Goal: Check status: Check status

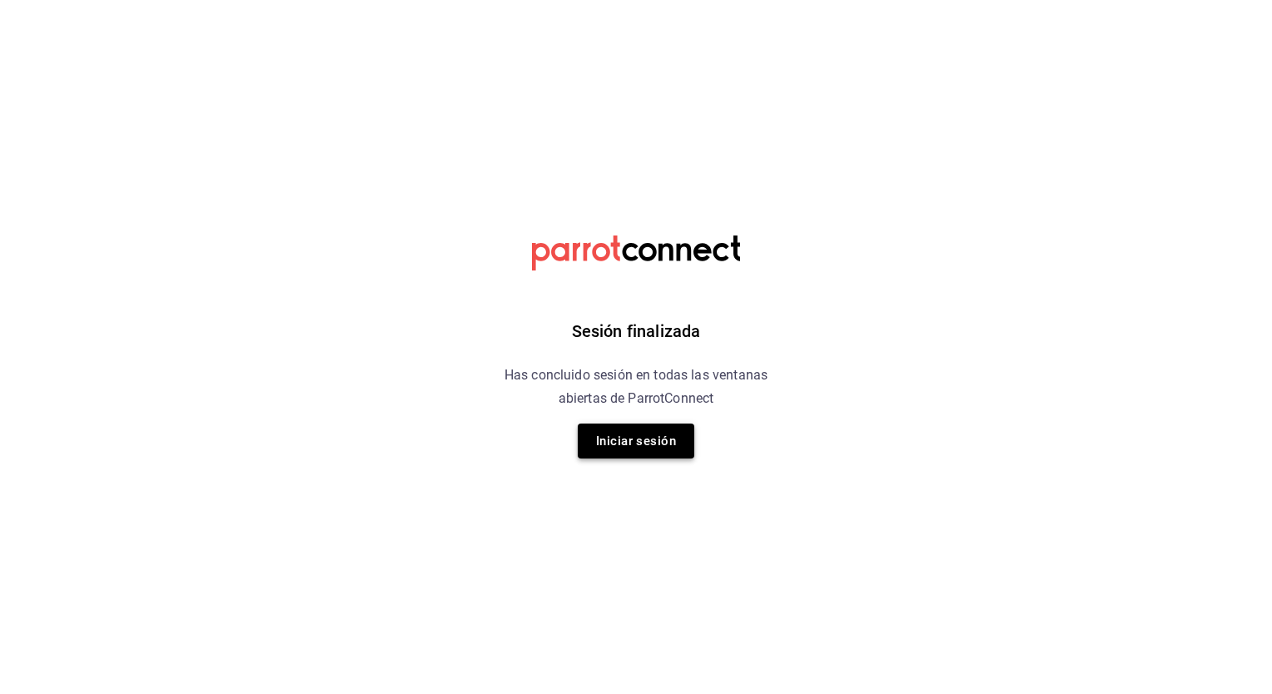
click at [596, 440] on button "Iniciar sesión" at bounding box center [636, 441] width 117 height 35
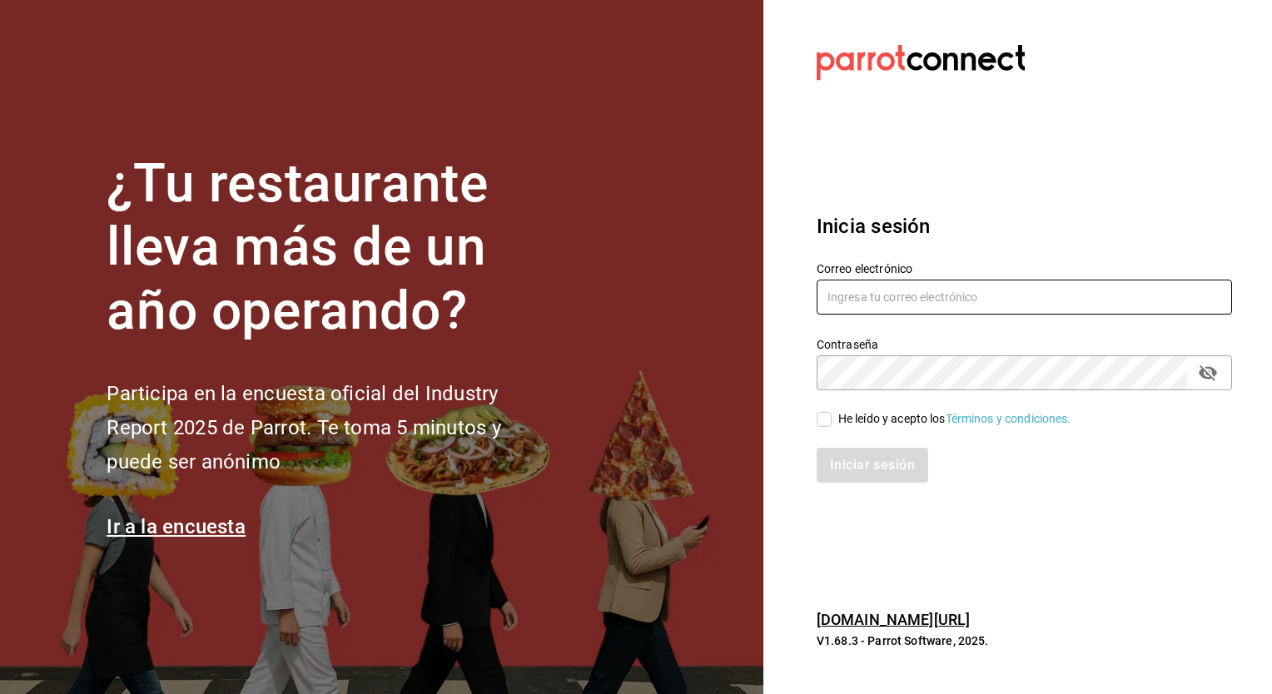
type input "[PERSON_NAME][EMAIL_ADDRESS][PERSON_NAME][DOMAIN_NAME]"
click at [826, 427] on label "He leído y acepto los Términos y condiciones." at bounding box center [944, 418] width 255 height 17
click at [826, 427] on input "He leído y acepto los Términos y condiciones." at bounding box center [824, 419] width 15 height 15
checkbox input "true"
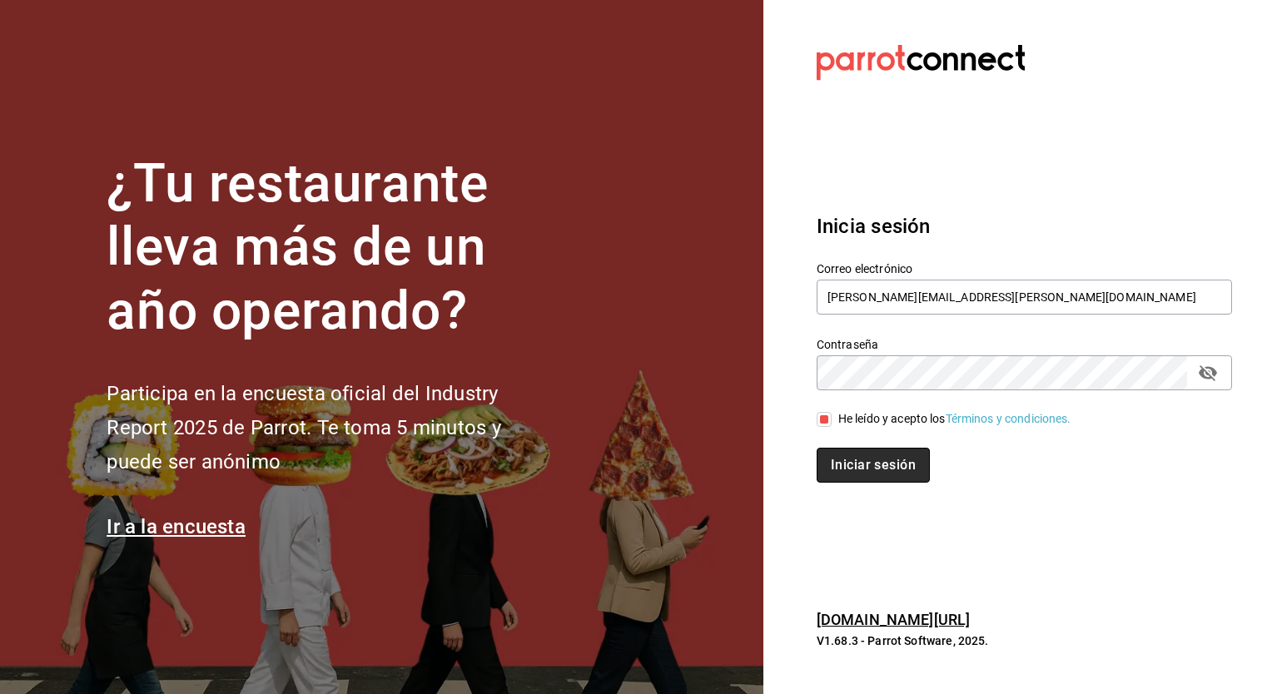
click at [840, 462] on button "Iniciar sesión" at bounding box center [873, 465] width 113 height 35
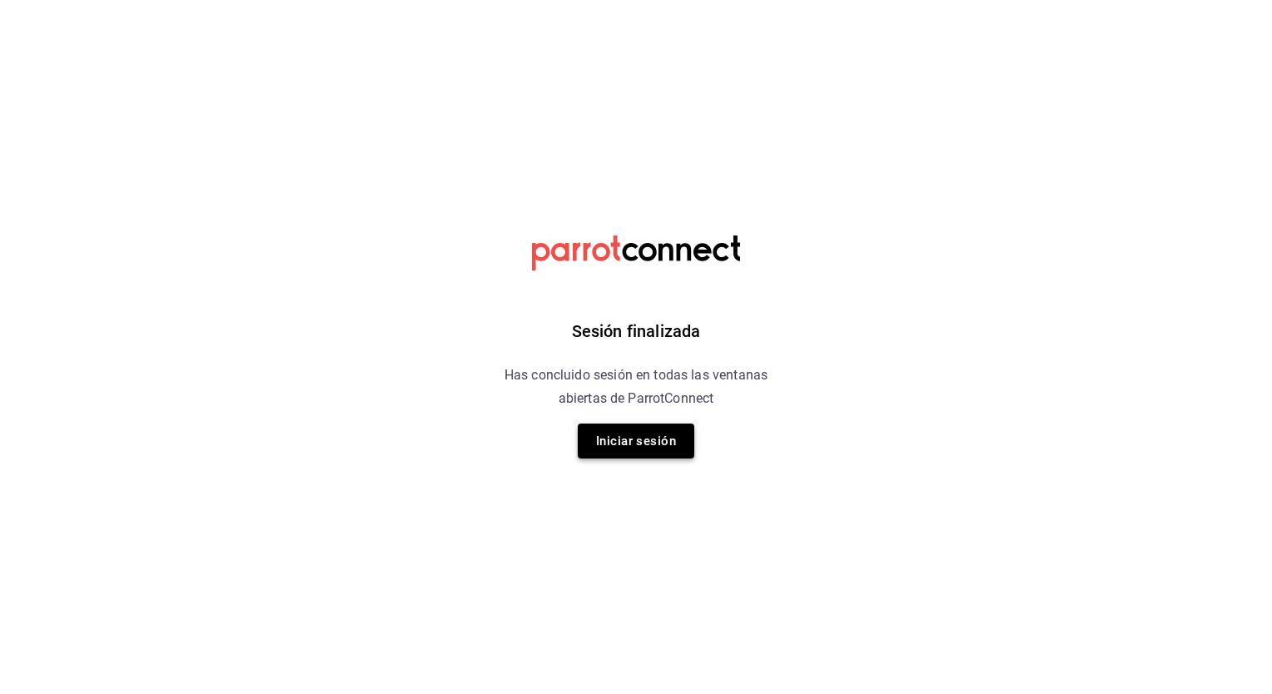
click at [669, 443] on button "Iniciar sesión" at bounding box center [636, 441] width 117 height 35
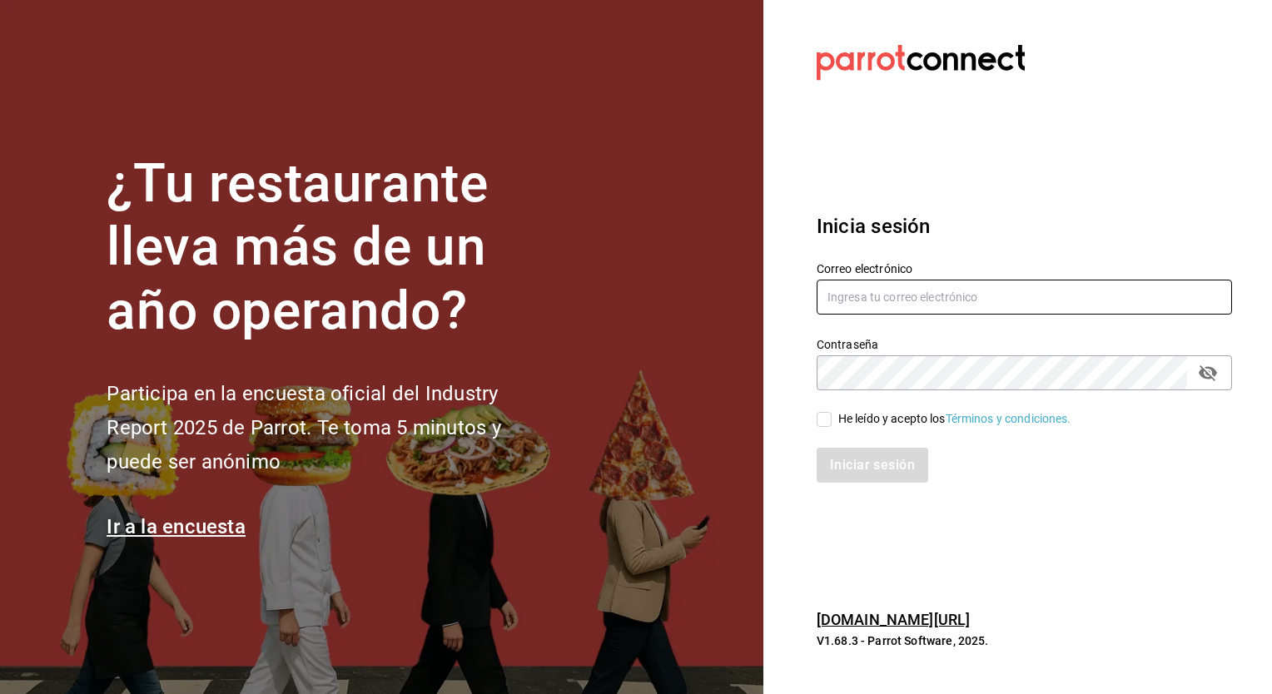
type input "[PERSON_NAME][EMAIL_ADDRESS][PERSON_NAME][DOMAIN_NAME]"
click at [881, 420] on div "He leído y acepto los Términos y condiciones." at bounding box center [954, 418] width 233 height 17
click at [832, 420] on input "He leído y acepto los Términos y condiciones." at bounding box center [824, 419] width 15 height 15
checkbox input "true"
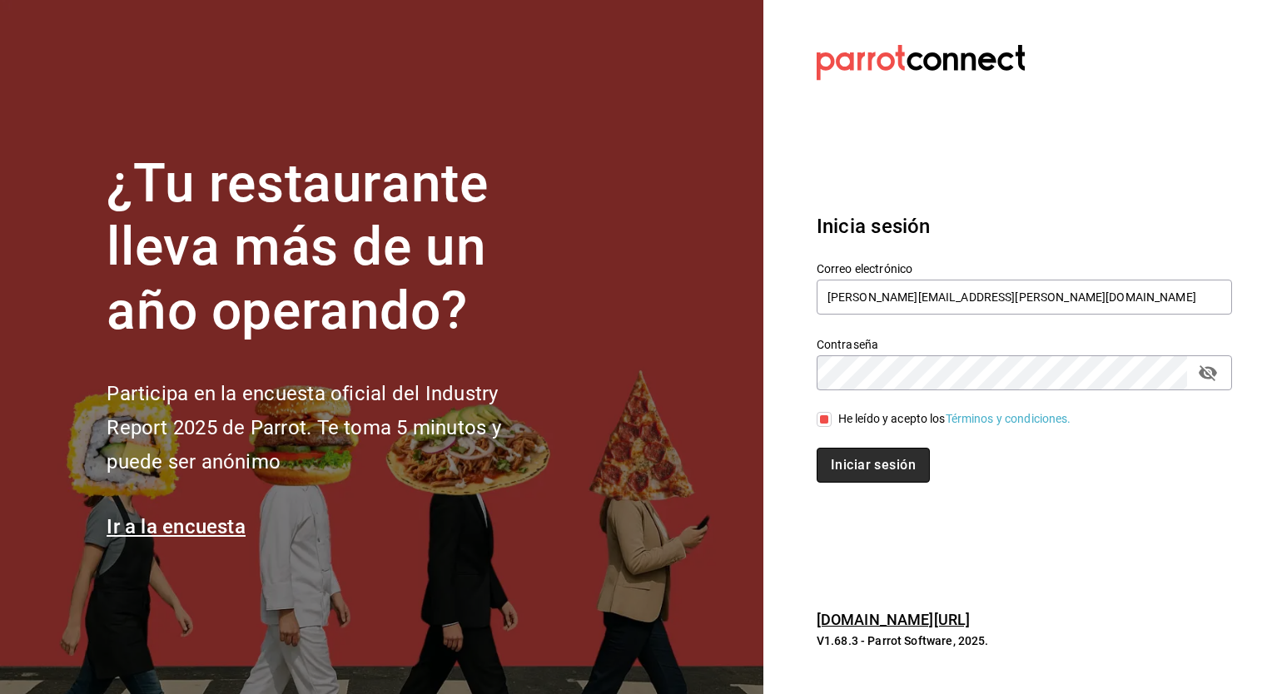
click at [882, 458] on button "Iniciar sesión" at bounding box center [873, 465] width 113 height 35
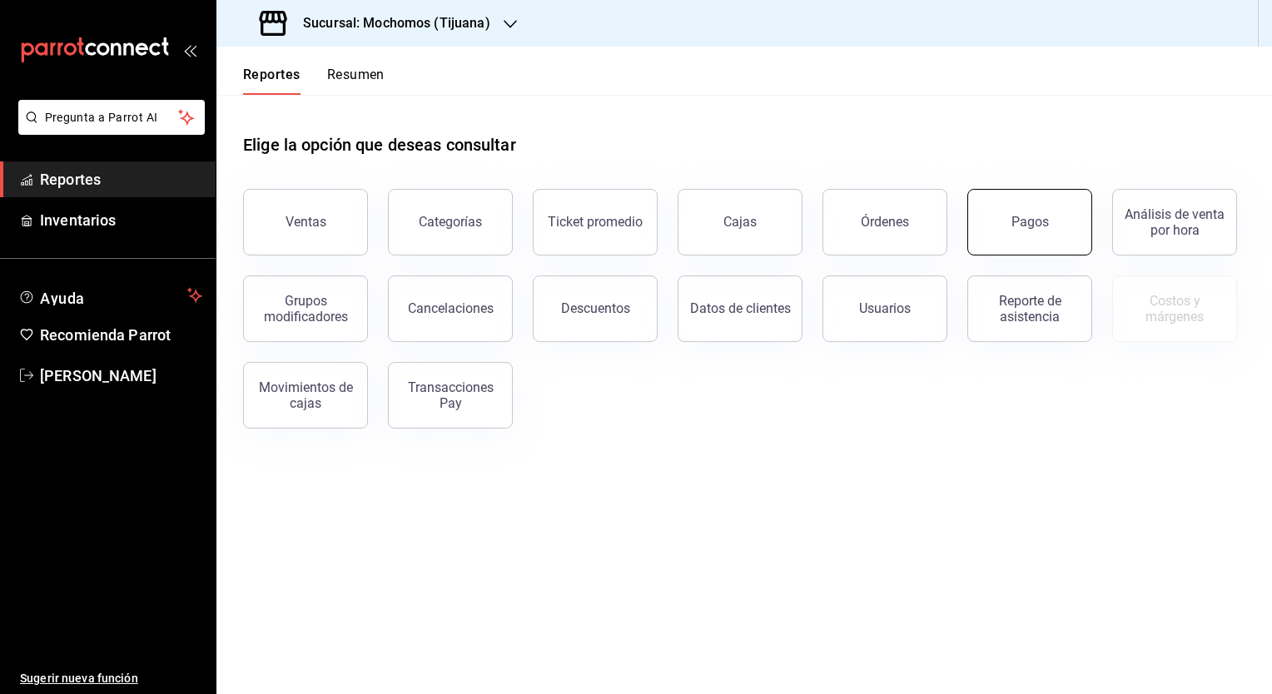
click at [1067, 236] on button "Pagos" at bounding box center [1029, 222] width 125 height 67
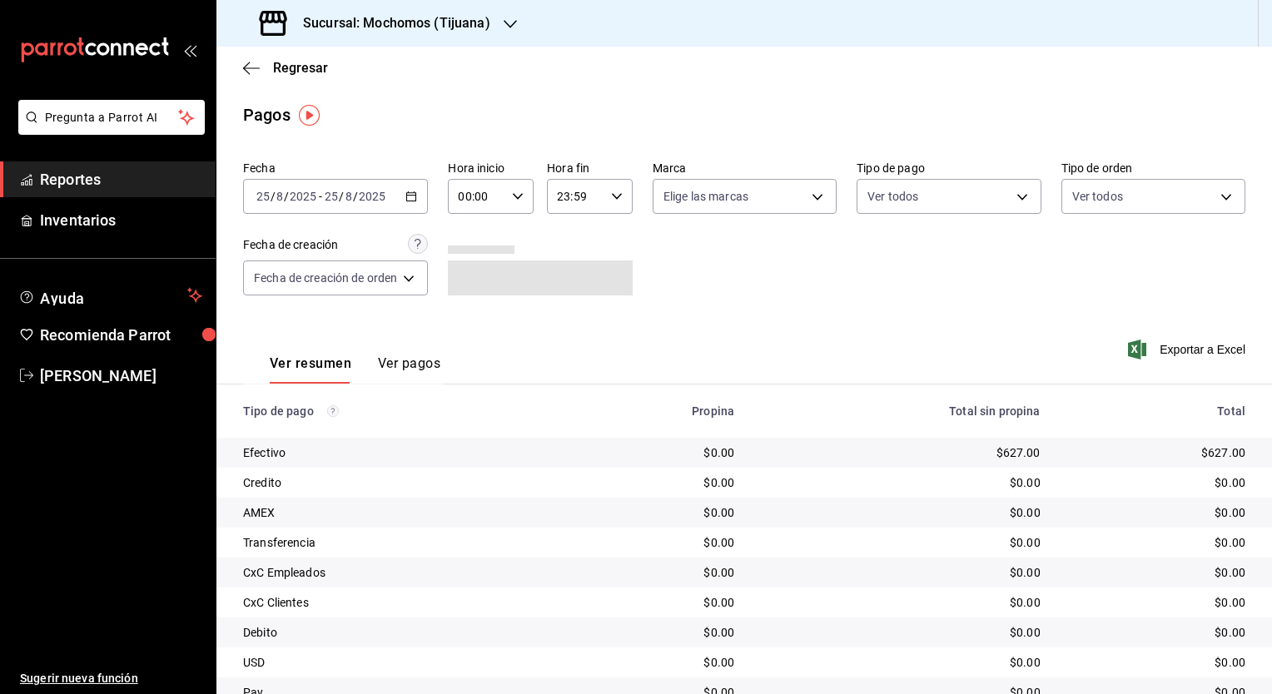
click at [409, 31] on h3 "Sucursal: Mochomos (Tijuana)" at bounding box center [390, 23] width 201 height 20
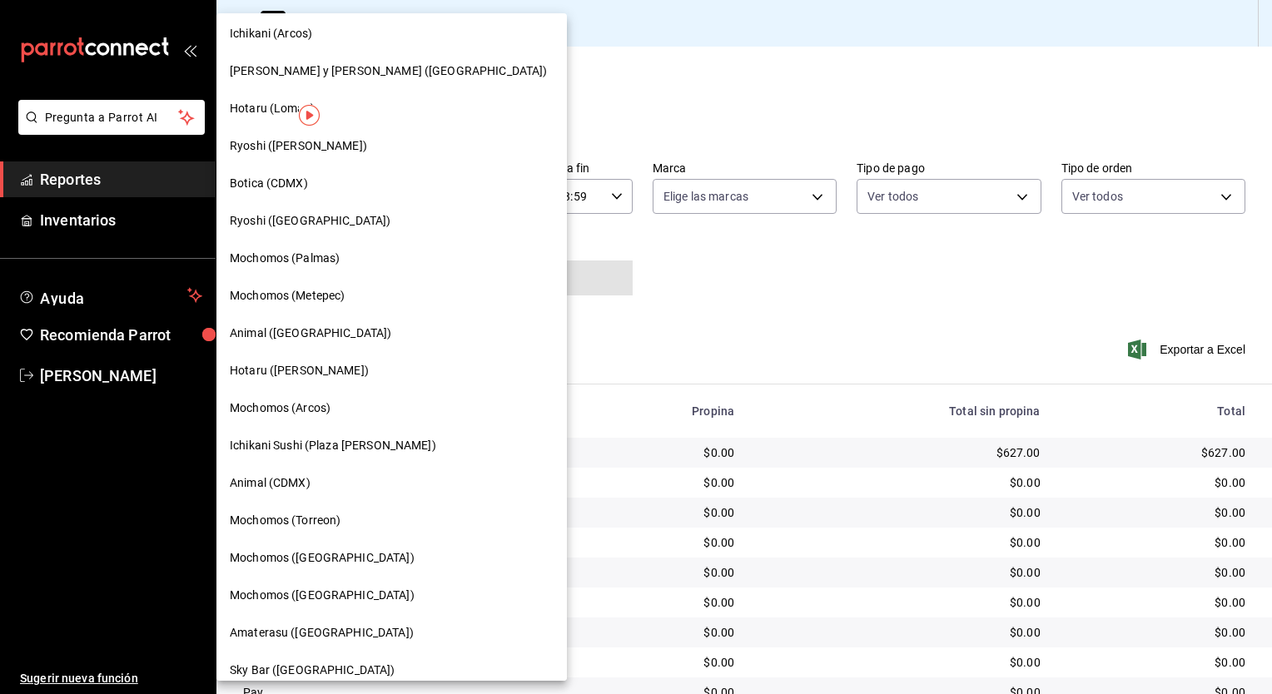
scroll to position [43, 0]
click at [320, 257] on span "Mochomos (Palmas)" at bounding box center [285, 257] width 110 height 17
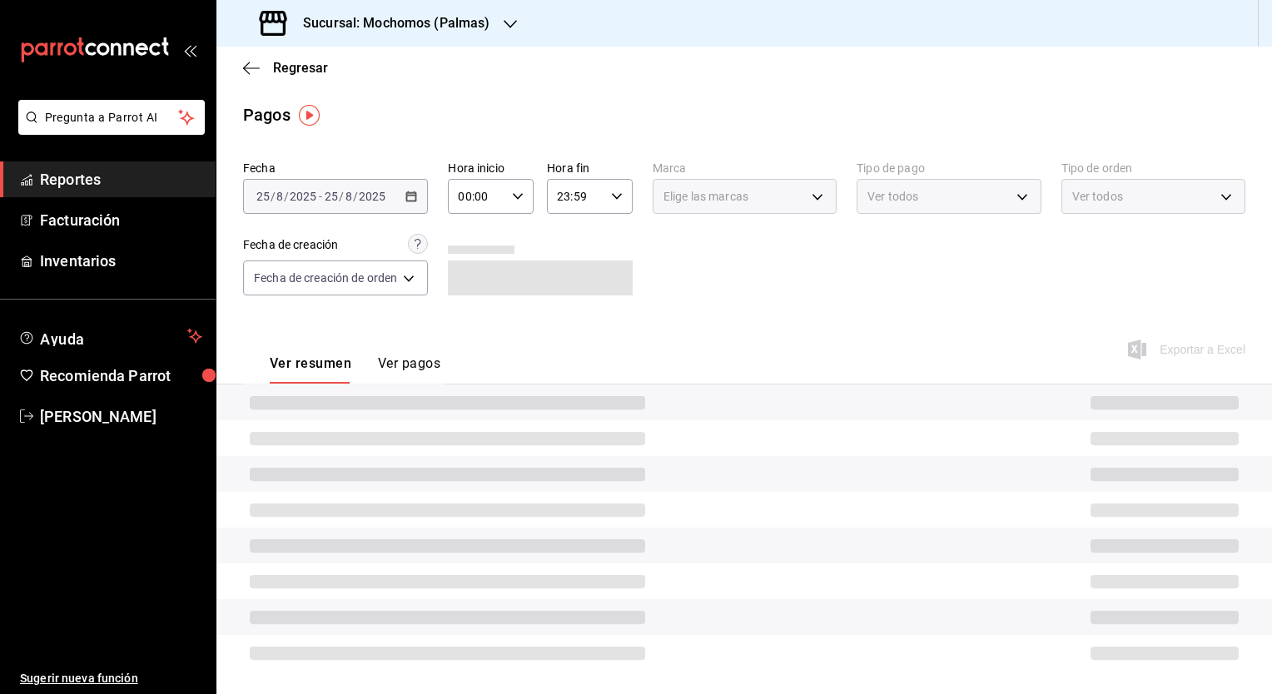
click at [410, 268] on body "Pregunta a Parrot AI Reportes Facturación Inventarios Ayuda Recomienda Parrot S…" at bounding box center [636, 347] width 1272 height 694
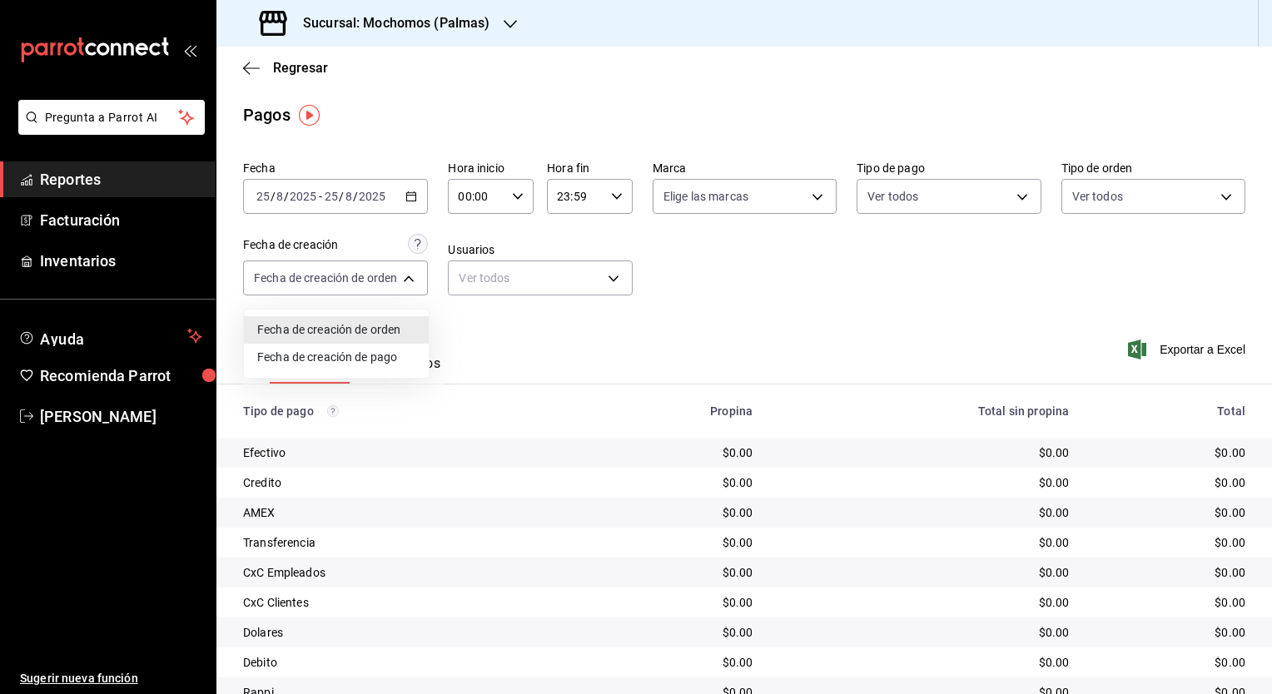
click at [787, 337] on div at bounding box center [636, 347] width 1272 height 694
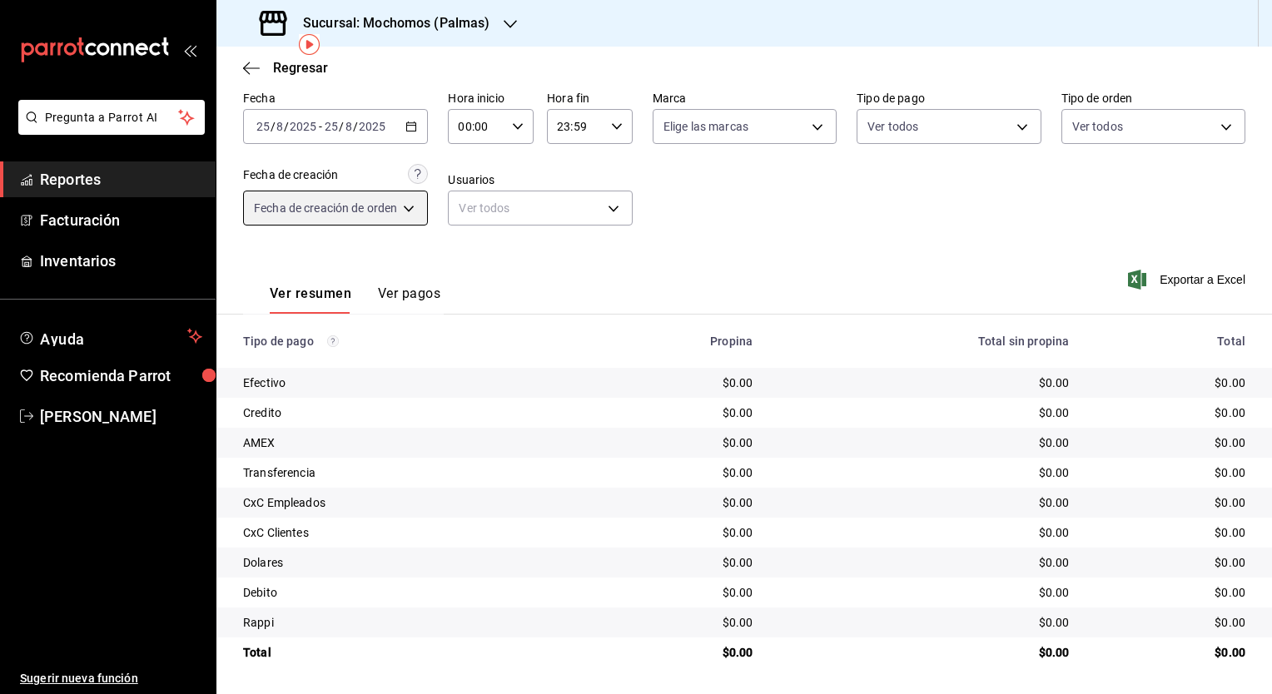
scroll to position [0, 0]
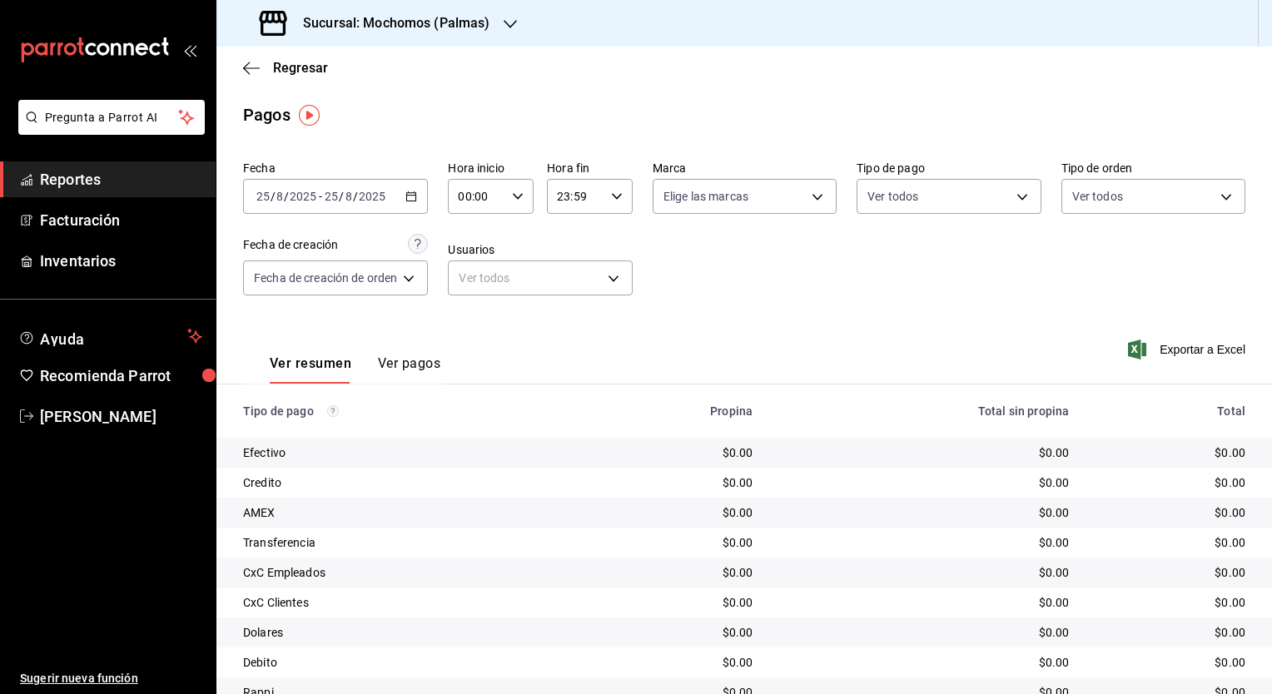
click at [410, 198] on icon "button" at bounding box center [411, 197] width 12 height 12
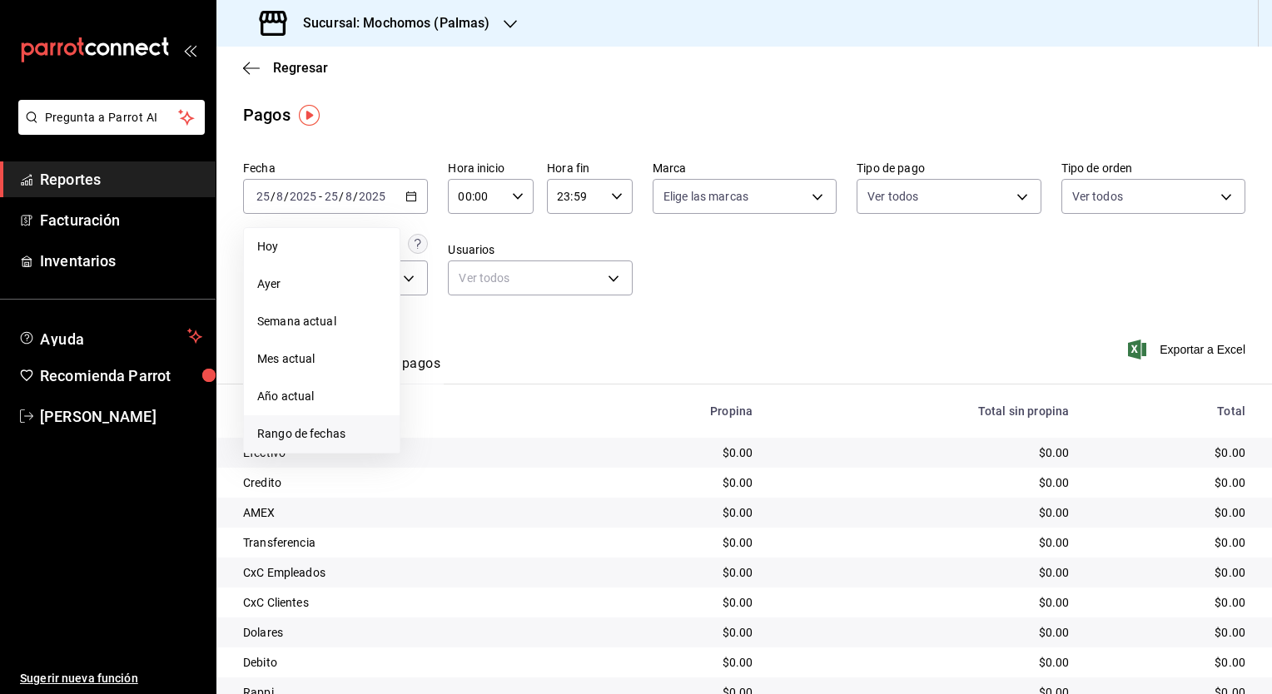
click at [347, 438] on span "Rango de fechas" at bounding box center [321, 433] width 129 height 17
click at [554, 415] on abbr "22" at bounding box center [553, 417] width 11 height 12
click at [571, 418] on button "23" at bounding box center [582, 417] width 29 height 30
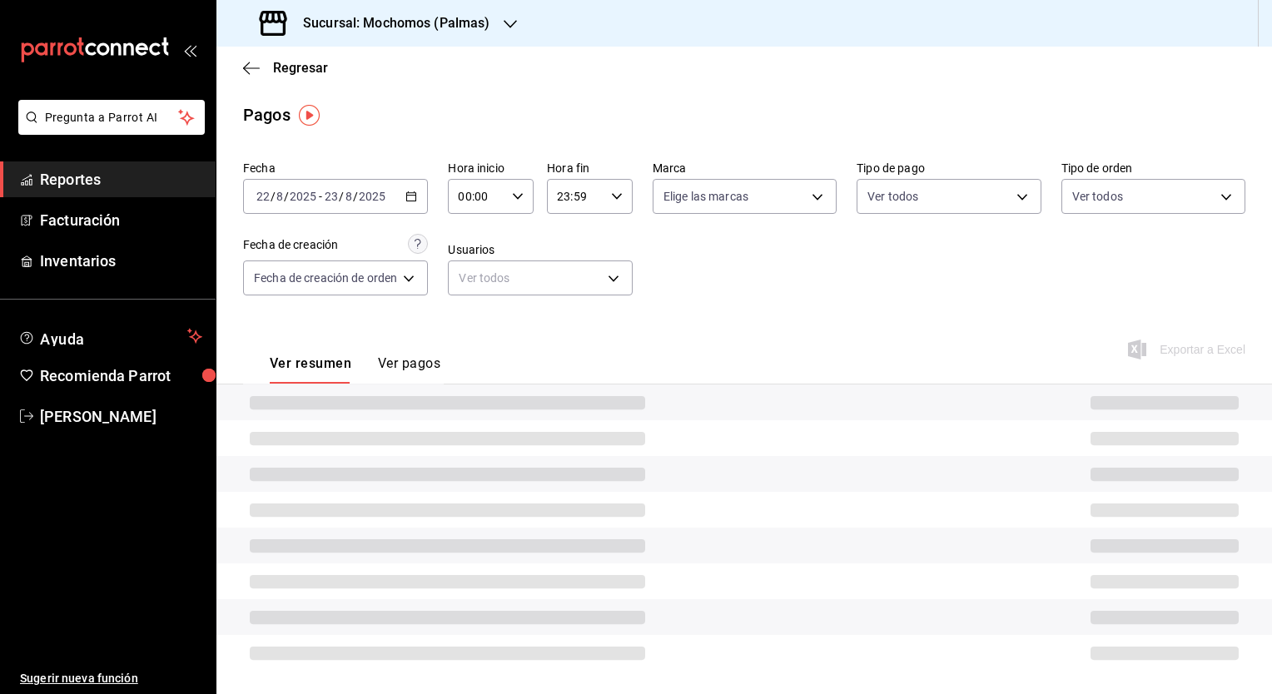
click at [513, 191] on icon "button" at bounding box center [518, 197] width 12 height 12
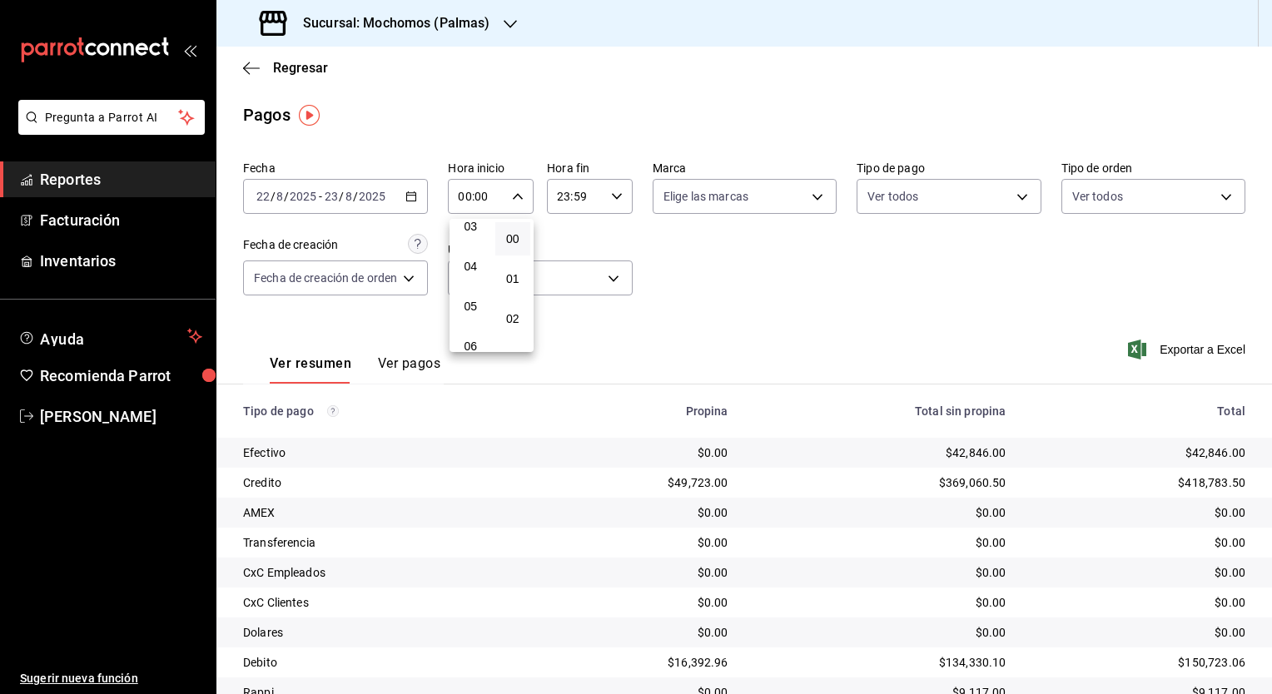
scroll to position [133, 0]
click at [473, 308] on span "05" at bounding box center [471, 305] width 16 height 13
type input "05:00"
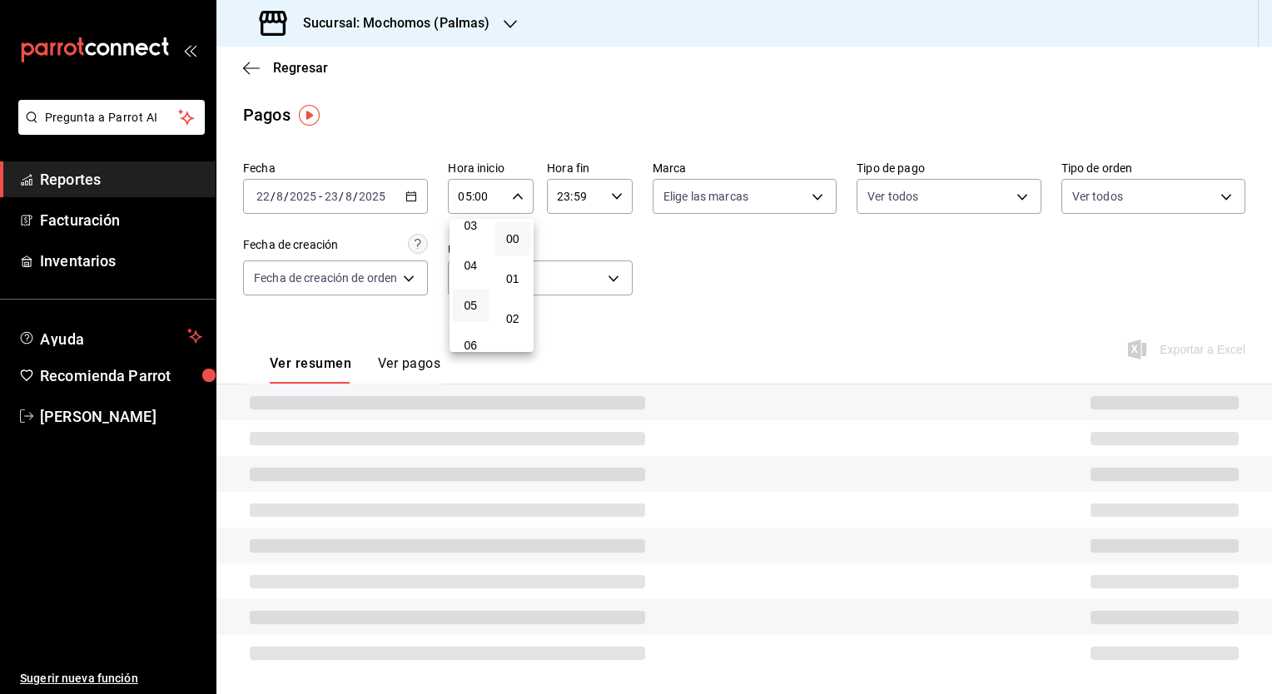
click at [613, 203] on div at bounding box center [636, 347] width 1272 height 694
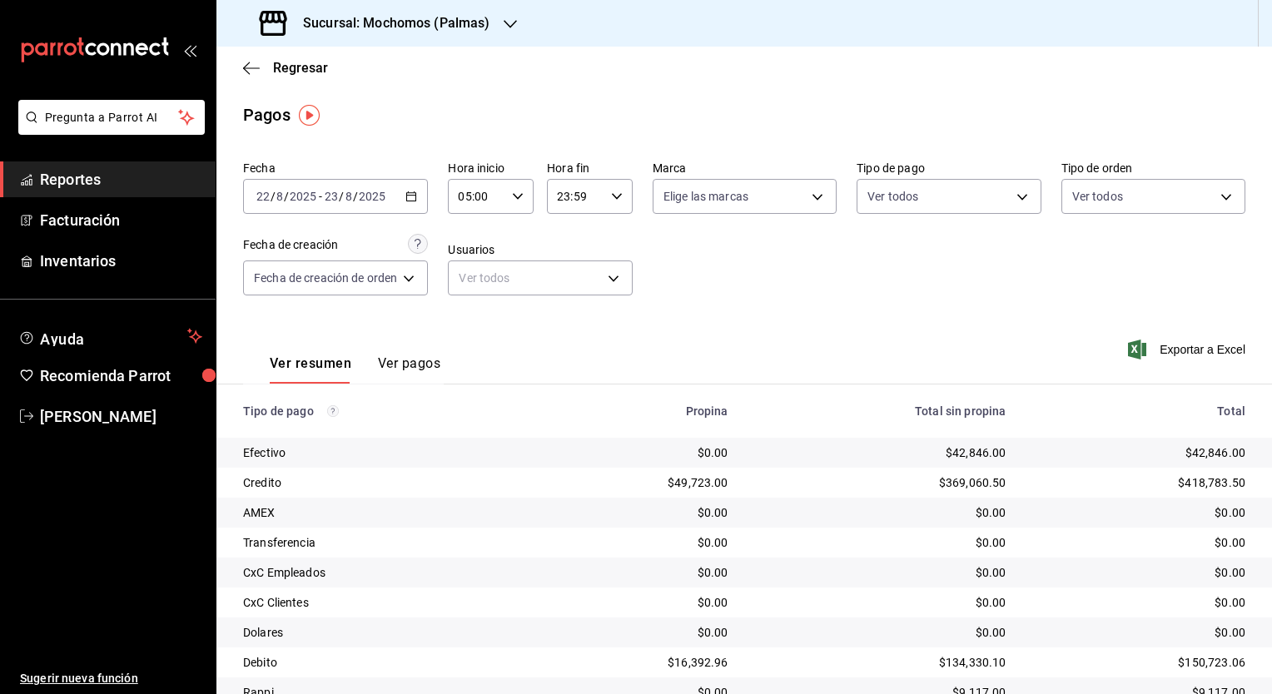
click at [615, 208] on div "23:59 Hora fin" at bounding box center [590, 196] width 86 height 35
click at [567, 251] on button "05" at bounding box center [568, 233] width 36 height 33
click at [617, 241] on span "00" at bounding box center [611, 238] width 16 height 13
type input "05:00"
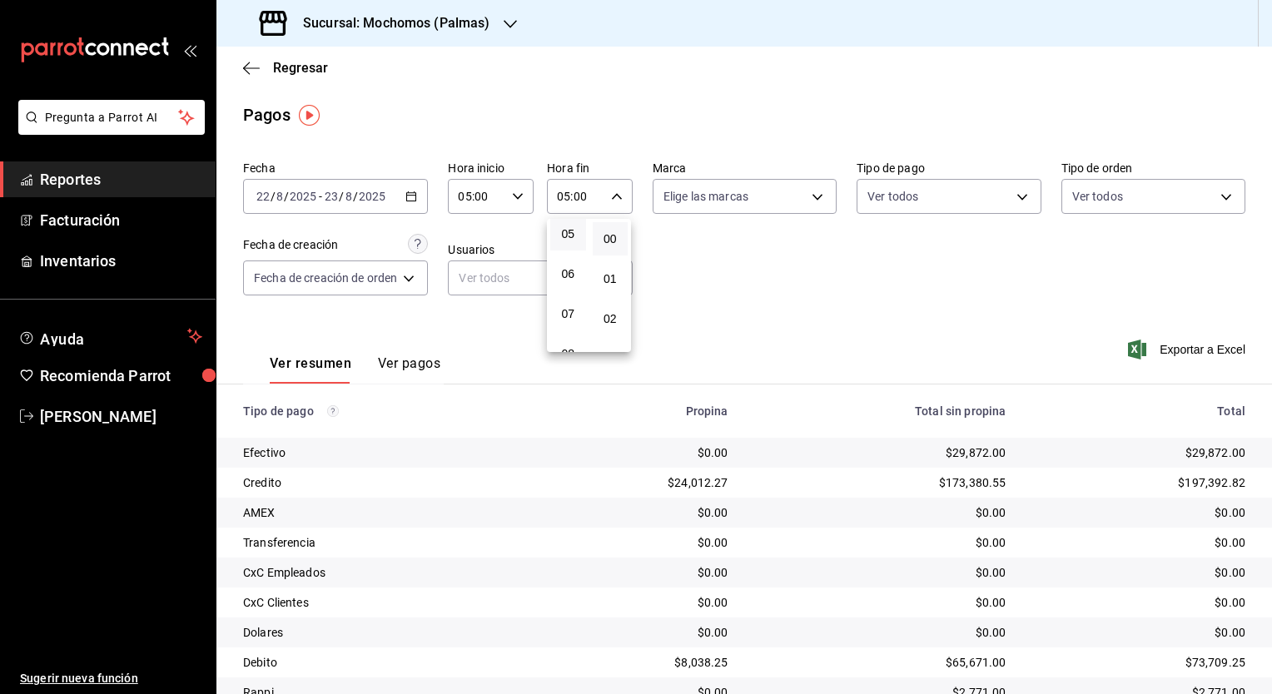
click at [713, 276] on div at bounding box center [636, 347] width 1272 height 694
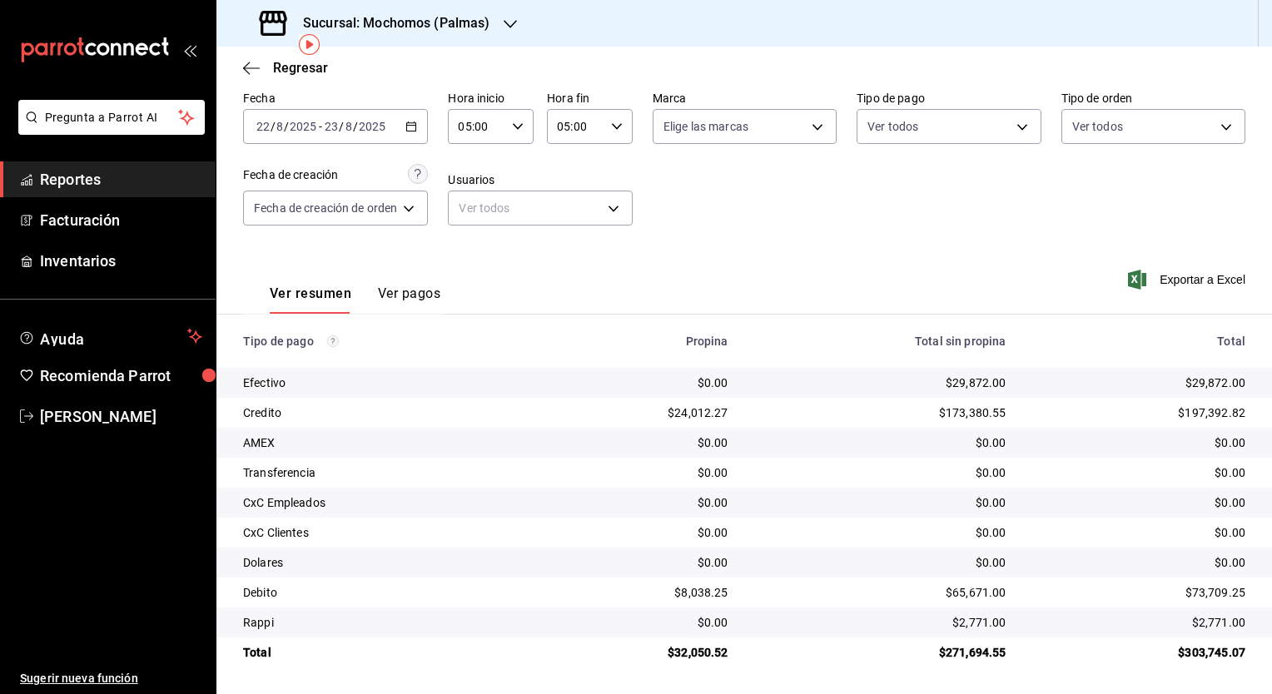
click at [789, 235] on div "Fecha 2025-08-22 22 / 8 / 2025 - 2025-08-23 23 / 8 / 2025 Hora inicio 05:00 Hor…" at bounding box center [744, 164] width 1002 height 161
click at [415, 128] on icon "button" at bounding box center [411, 127] width 12 height 12
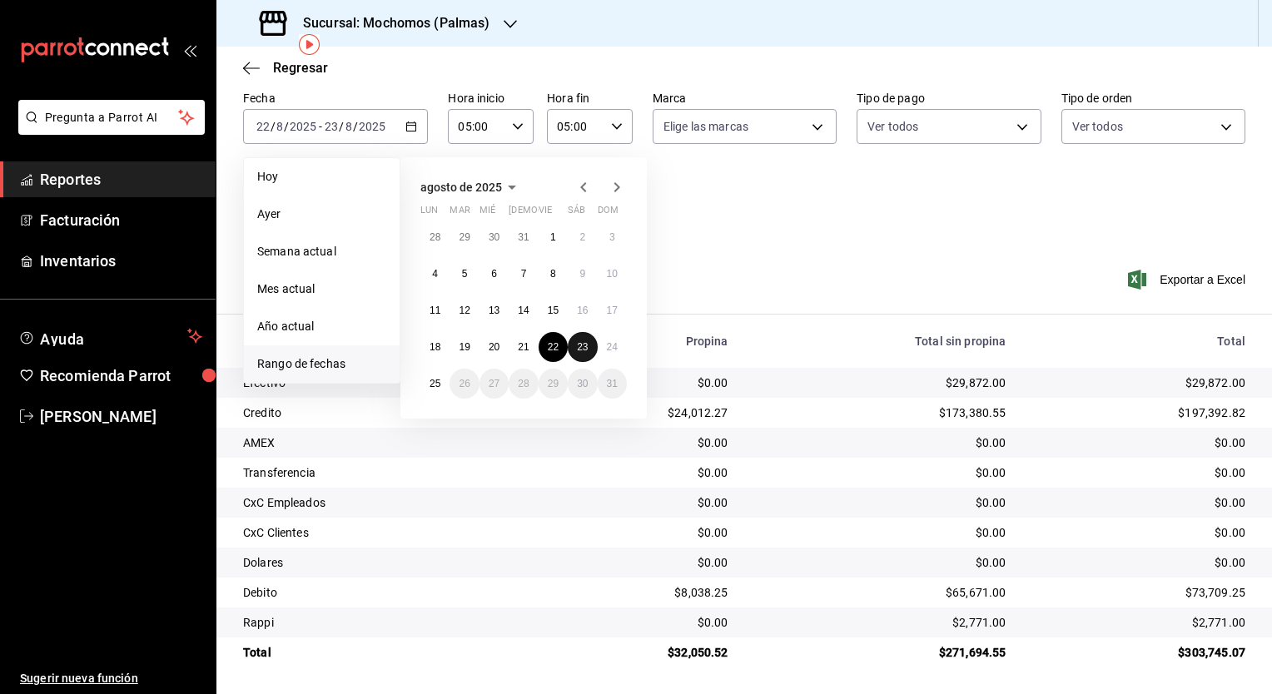
click at [584, 345] on abbr "23" at bounding box center [582, 347] width 11 height 12
click at [607, 345] on abbr "24" at bounding box center [612, 347] width 11 height 12
type input "00:00"
type input "23:59"
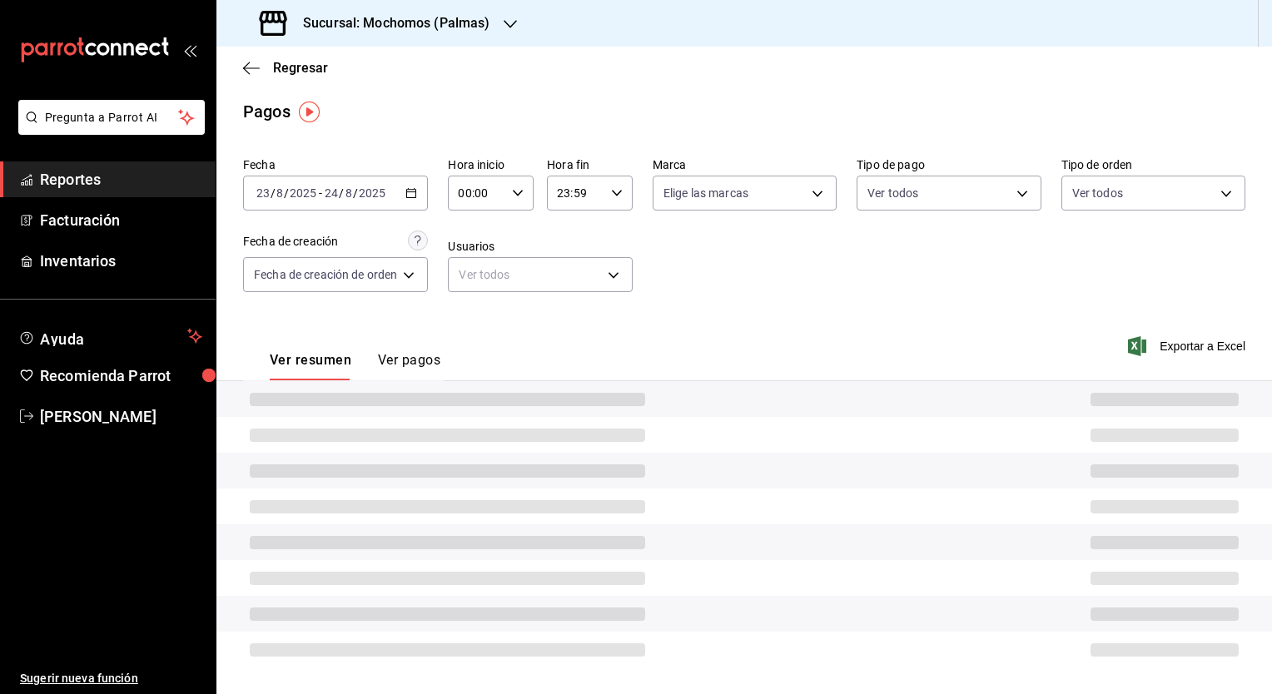
scroll to position [3, 0]
click at [514, 178] on div "Fecha 2025-08-23 23 / 8 / 2025 - 2025-08-24 24 / 8 / 2025 Hora inicio 00:00 Hor…" at bounding box center [744, 231] width 1002 height 161
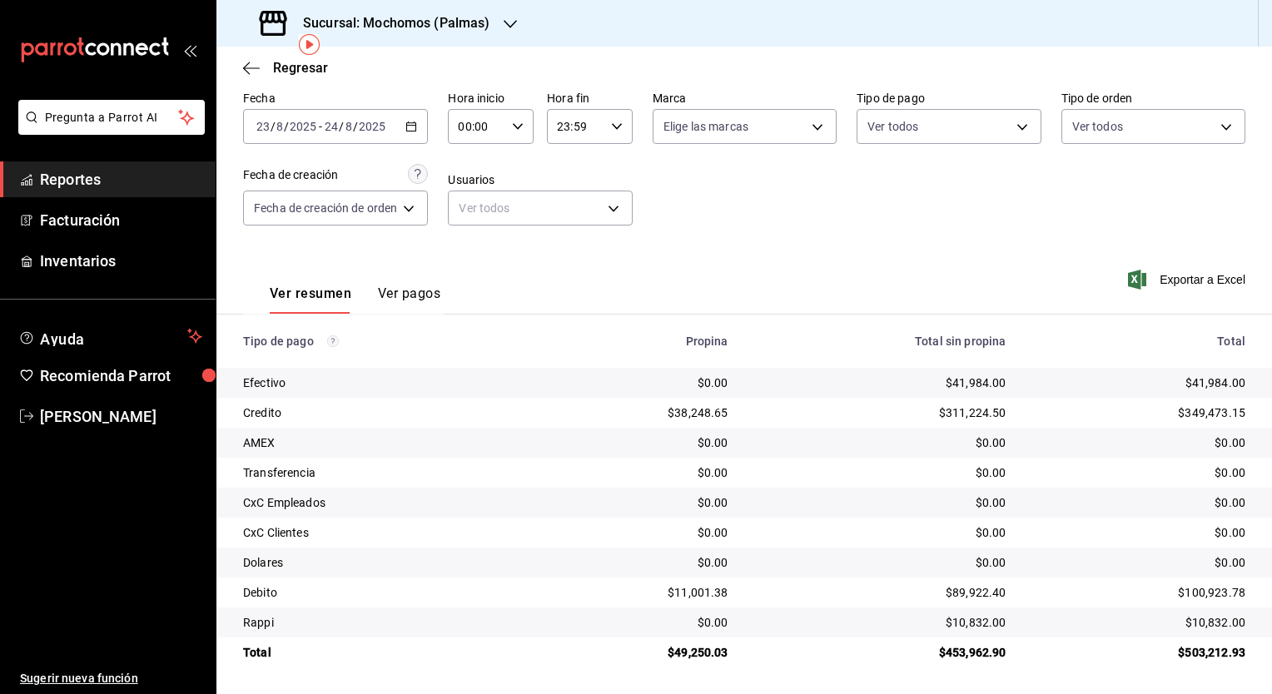
click at [521, 125] on \(Stroke\) "button" at bounding box center [518, 126] width 10 height 6
click at [467, 230] on span "05" at bounding box center [471, 227] width 16 height 13
type input "05:00"
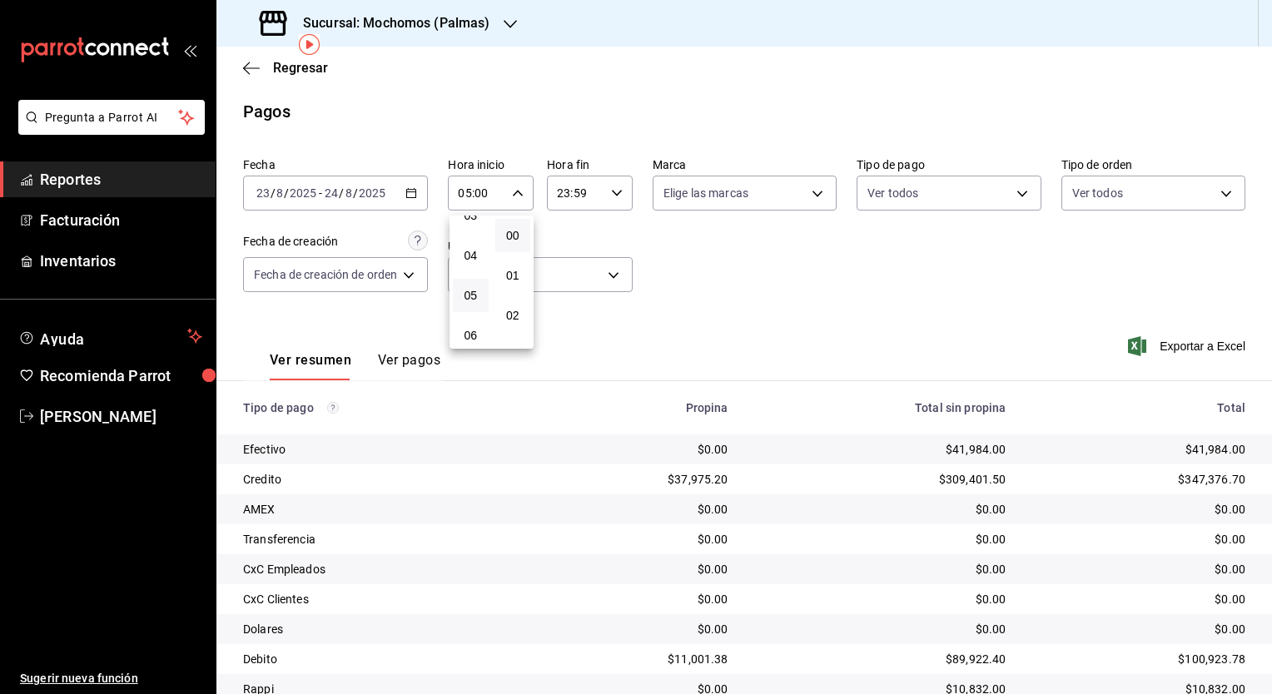
scroll to position [70, 0]
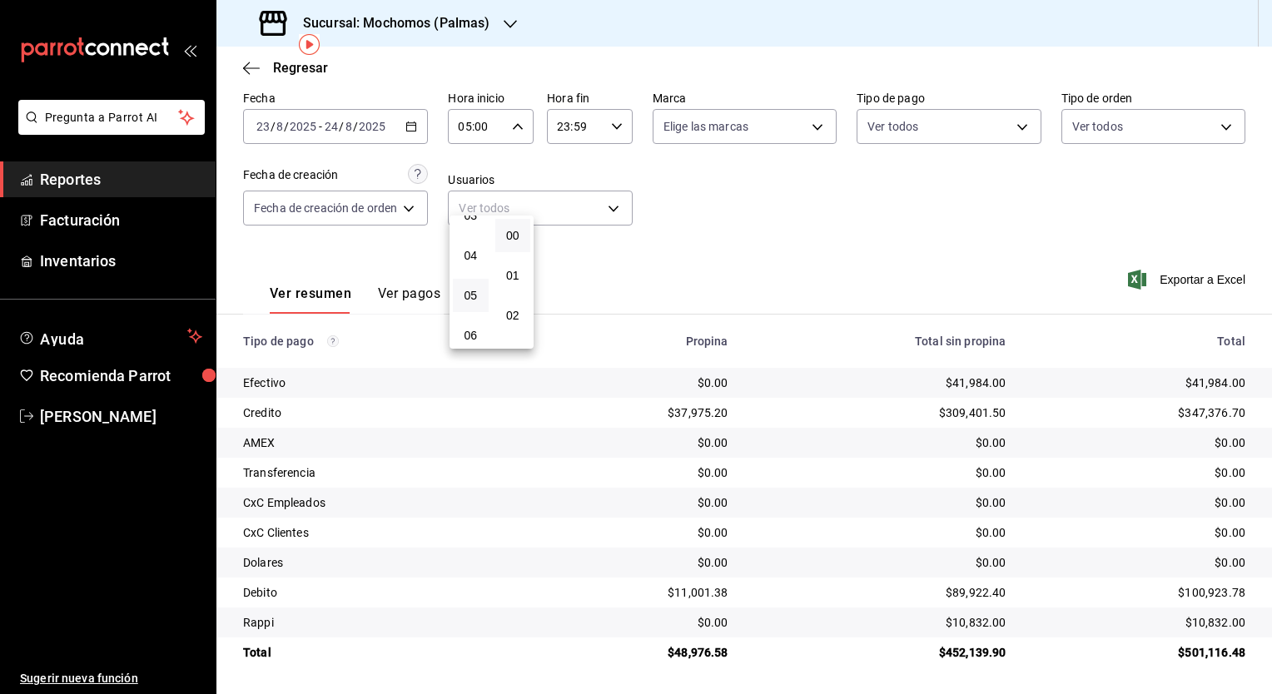
click at [605, 202] on div at bounding box center [636, 347] width 1272 height 694
click at [616, 122] on icon "button" at bounding box center [617, 127] width 12 height 12
click at [556, 205] on button "05" at bounding box center [568, 208] width 36 height 33
click at [618, 243] on button "00" at bounding box center [611, 235] width 36 height 33
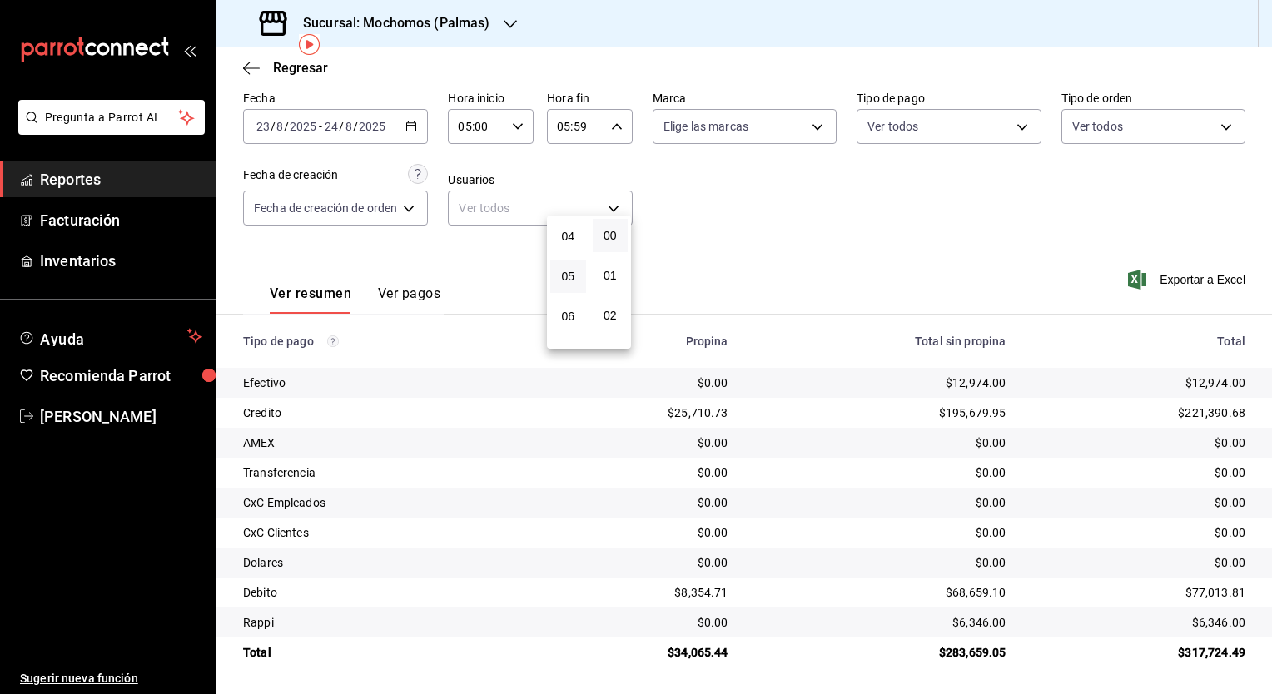
type input "05:00"
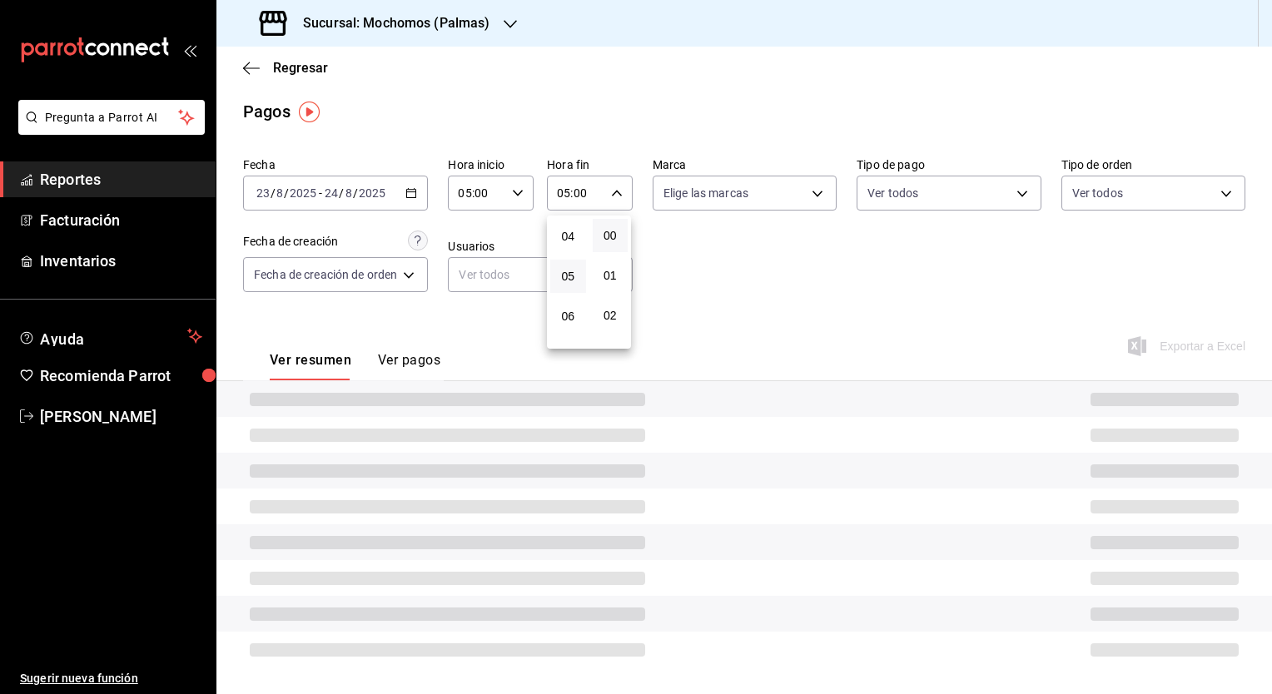
scroll to position [70, 0]
